Goal: Obtain resource: Download file/media

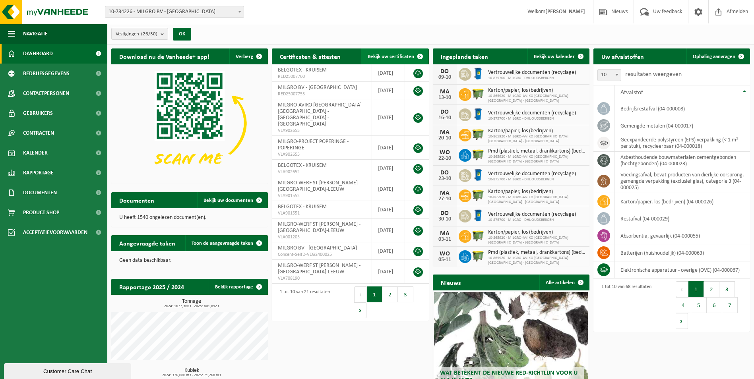
click at [378, 54] on span "Bekijk uw certificaten" at bounding box center [391, 56] width 47 height 5
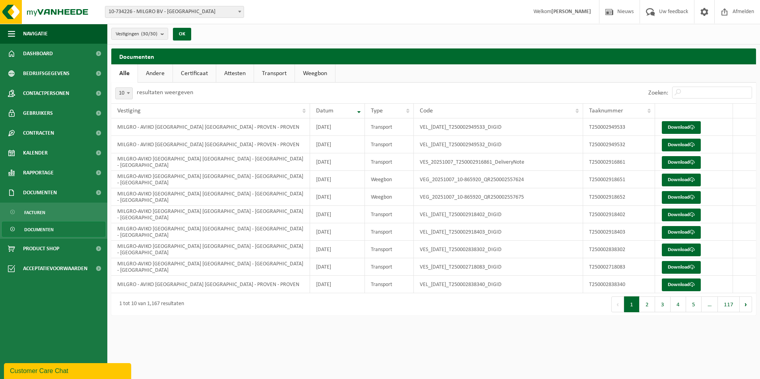
click at [231, 71] on link "Attesten" at bounding box center [234, 73] width 37 height 18
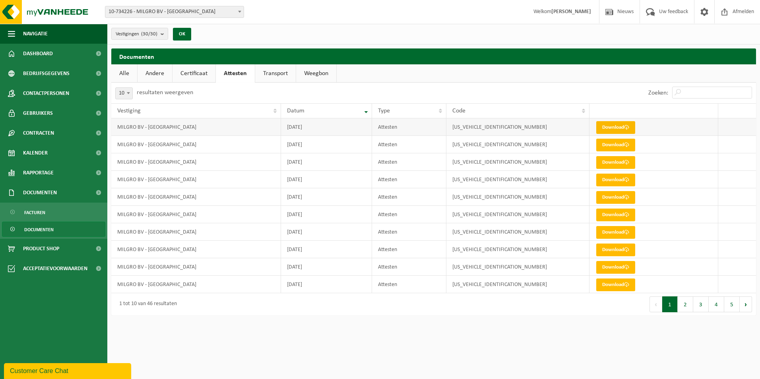
click at [617, 129] on link "Download" at bounding box center [615, 127] width 39 height 13
click at [606, 150] on link "Download" at bounding box center [615, 145] width 39 height 13
click at [604, 173] on td "Download" at bounding box center [654, 179] width 129 height 17
click at [603, 160] on link "Download" at bounding box center [615, 162] width 39 height 13
click at [621, 178] on link "Download" at bounding box center [615, 180] width 39 height 13
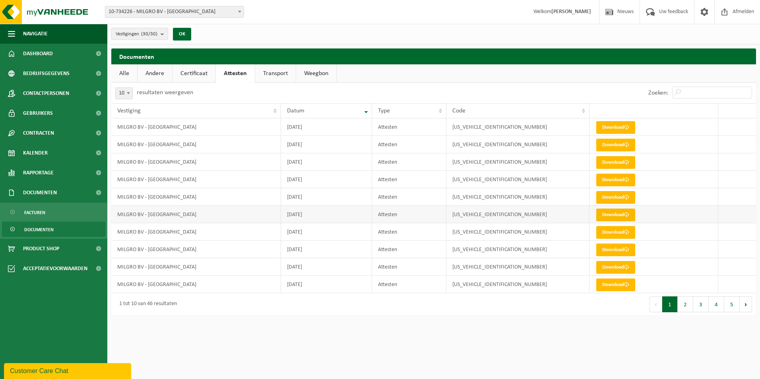
click at [610, 214] on link "Download" at bounding box center [615, 215] width 39 height 13
click at [618, 248] on link "Download" at bounding box center [615, 250] width 39 height 13
click at [196, 72] on link "Certificaat" at bounding box center [194, 73] width 43 height 18
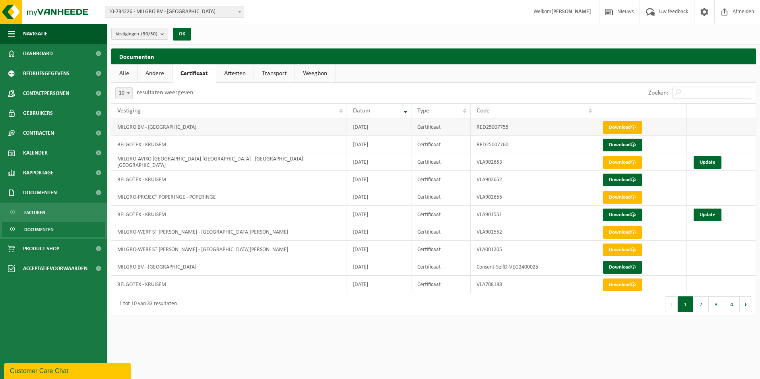
click at [625, 128] on link "Download" at bounding box center [622, 127] width 39 height 13
click at [155, 72] on link "Andere" at bounding box center [155, 73] width 35 height 18
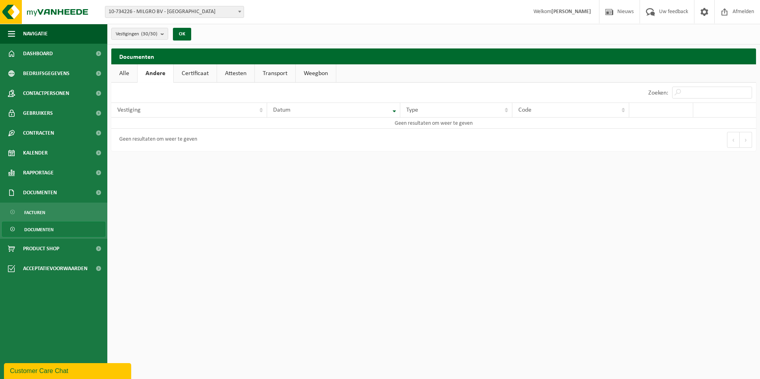
click at [261, 80] on link "Transport" at bounding box center [275, 73] width 41 height 18
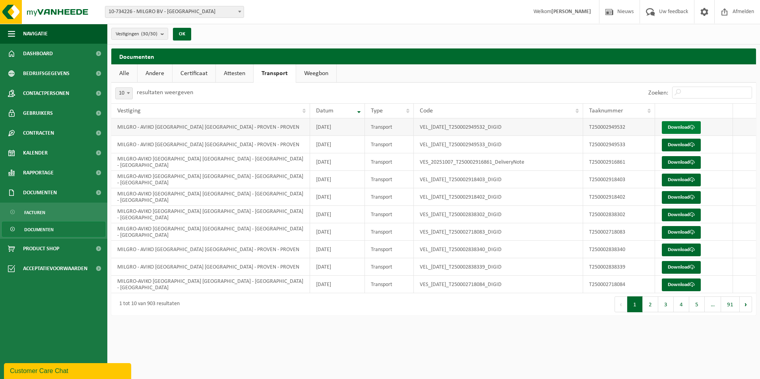
click at [685, 127] on link "Download" at bounding box center [681, 127] width 39 height 13
click at [649, 303] on button "2" at bounding box center [651, 305] width 16 height 16
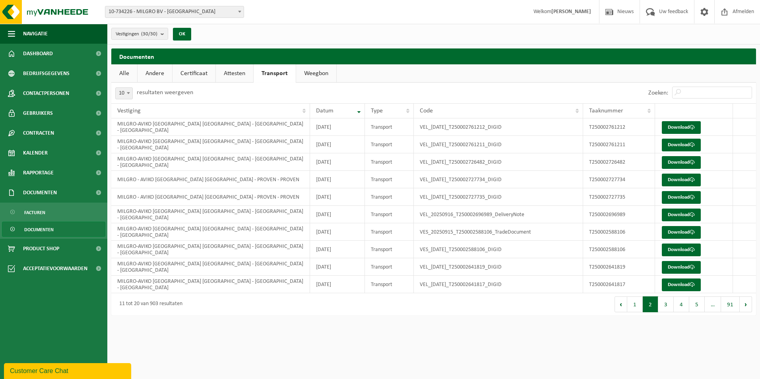
click at [316, 75] on link "Weegbon" at bounding box center [316, 73] width 40 height 18
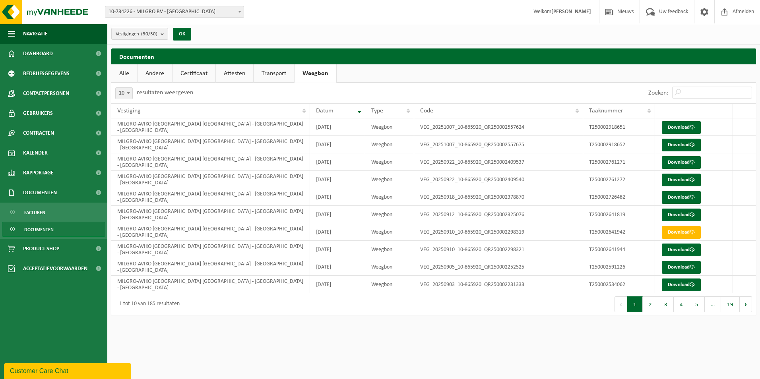
click at [124, 73] on link "Alle" at bounding box center [124, 73] width 26 height 18
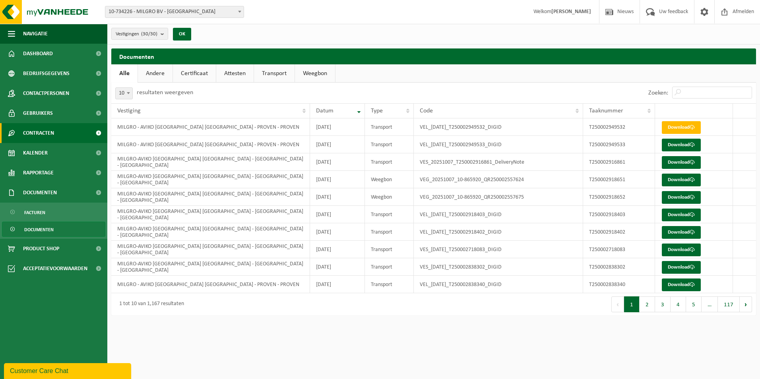
click at [51, 133] on span "Contracten" at bounding box center [38, 133] width 31 height 20
click at [50, 134] on span "Contracten" at bounding box center [38, 133] width 31 height 20
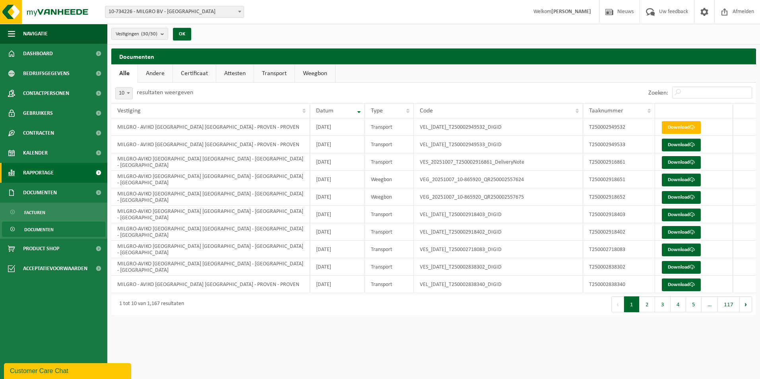
click at [35, 176] on span "Rapportage" at bounding box center [38, 173] width 31 height 20
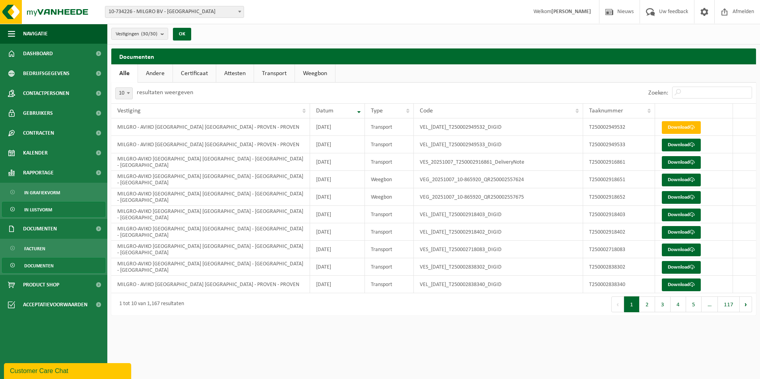
click at [36, 212] on span "In lijstvorm" at bounding box center [38, 209] width 28 height 15
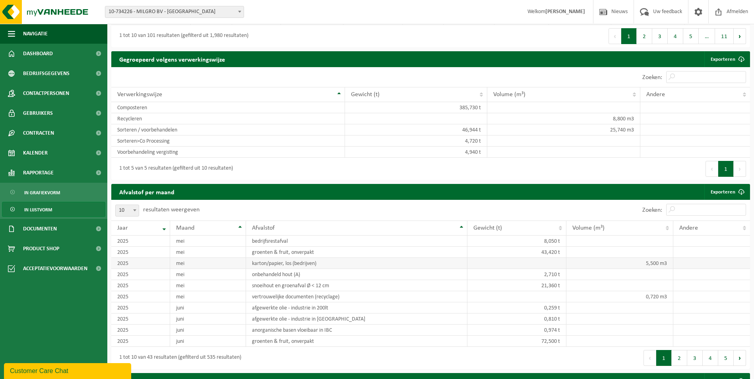
scroll to position [358, 0]
